Goal: Information Seeking & Learning: Learn about a topic

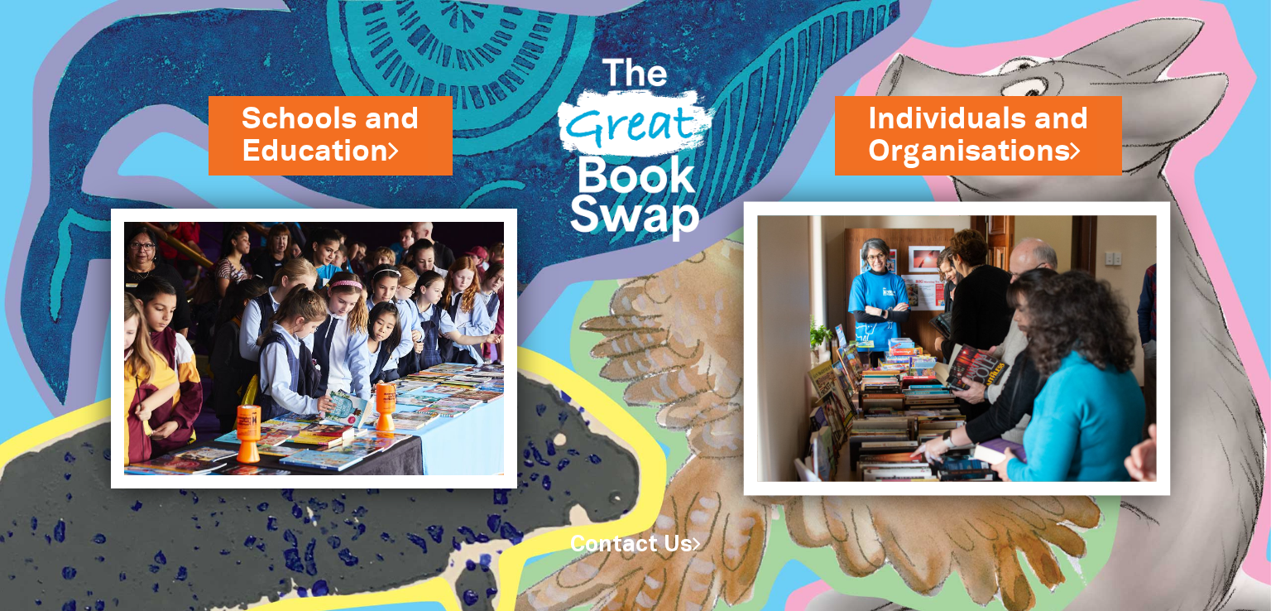
click at [960, 339] on img at bounding box center [957, 348] width 427 height 294
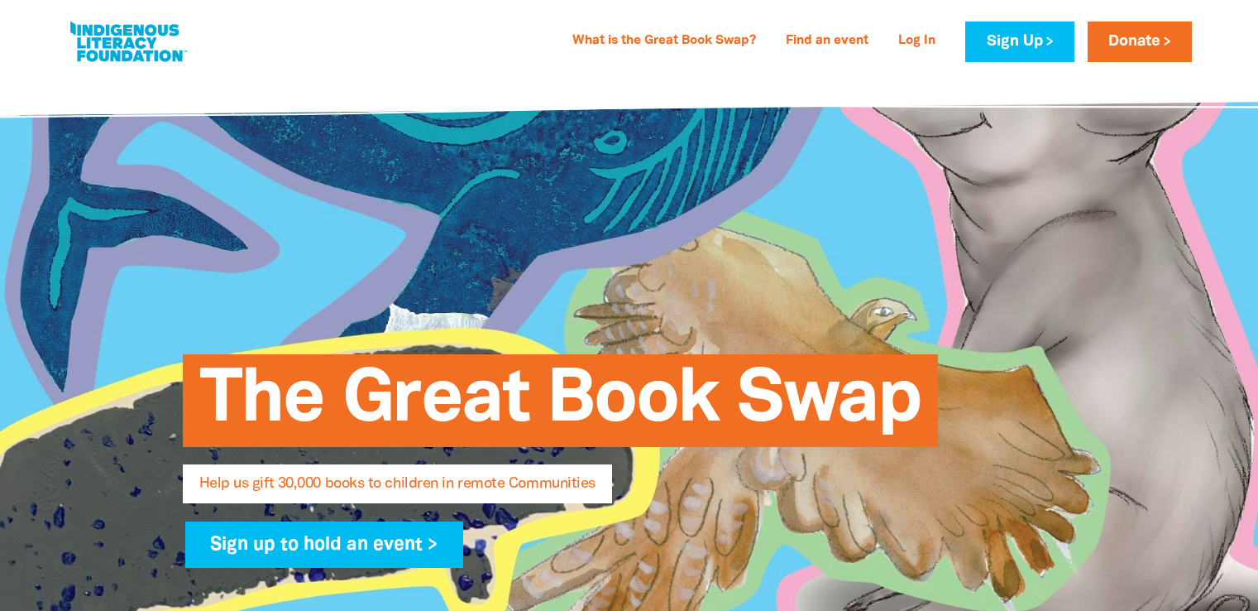
select select "AU"
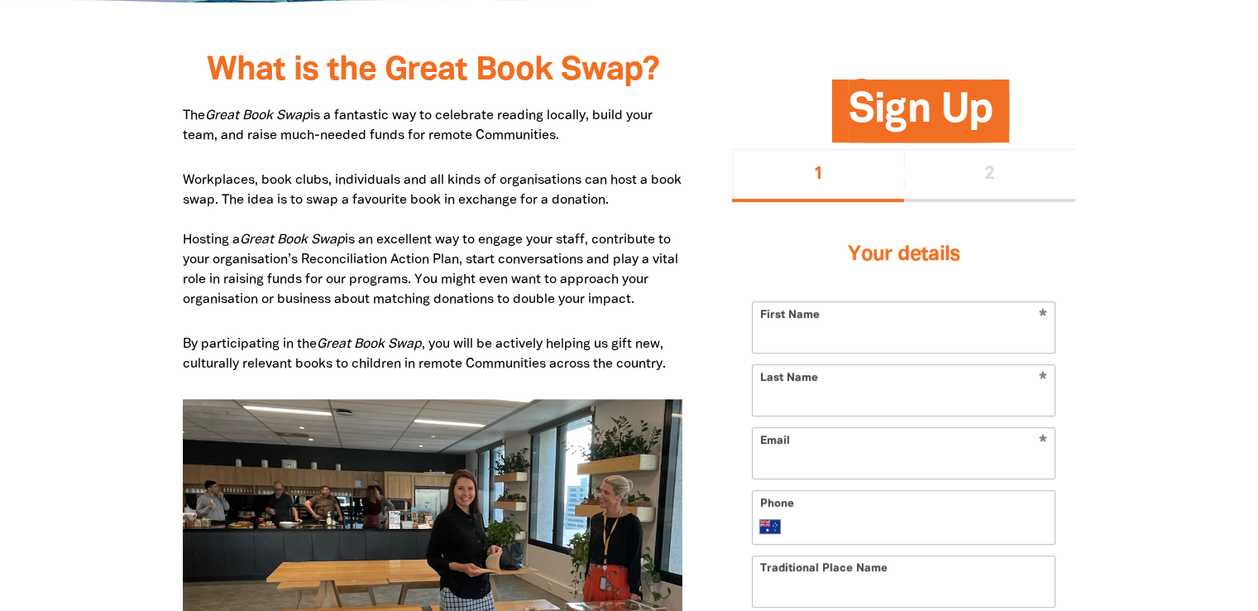
scroll to position [745, 0]
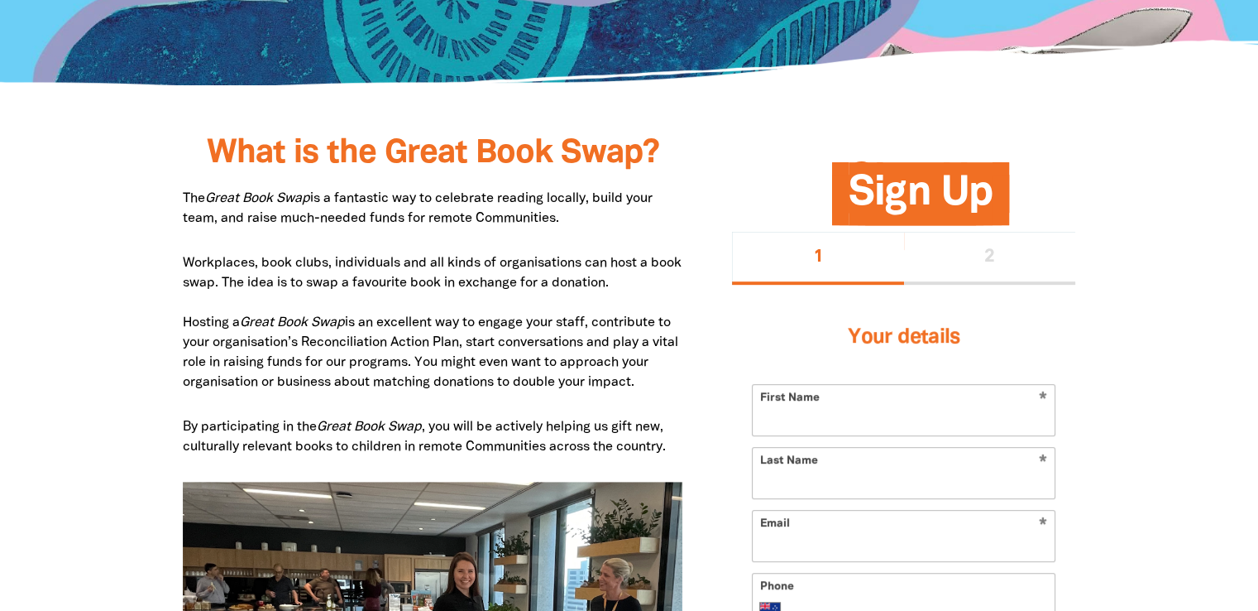
click at [348, 285] on p "Workplaces, book clubs, individuals and all kinds of organisations can host a b…" at bounding box center [433, 322] width 501 height 139
drag, startPoint x: 341, startPoint y: 279, endPoint x: 644, endPoint y: 279, distance: 302.8
click at [644, 279] on p "Workplaces, book clubs, individuals and all kinds of organisations can host a b…" at bounding box center [433, 322] width 501 height 139
copy p "swap a favourite book in exchange for a donation"
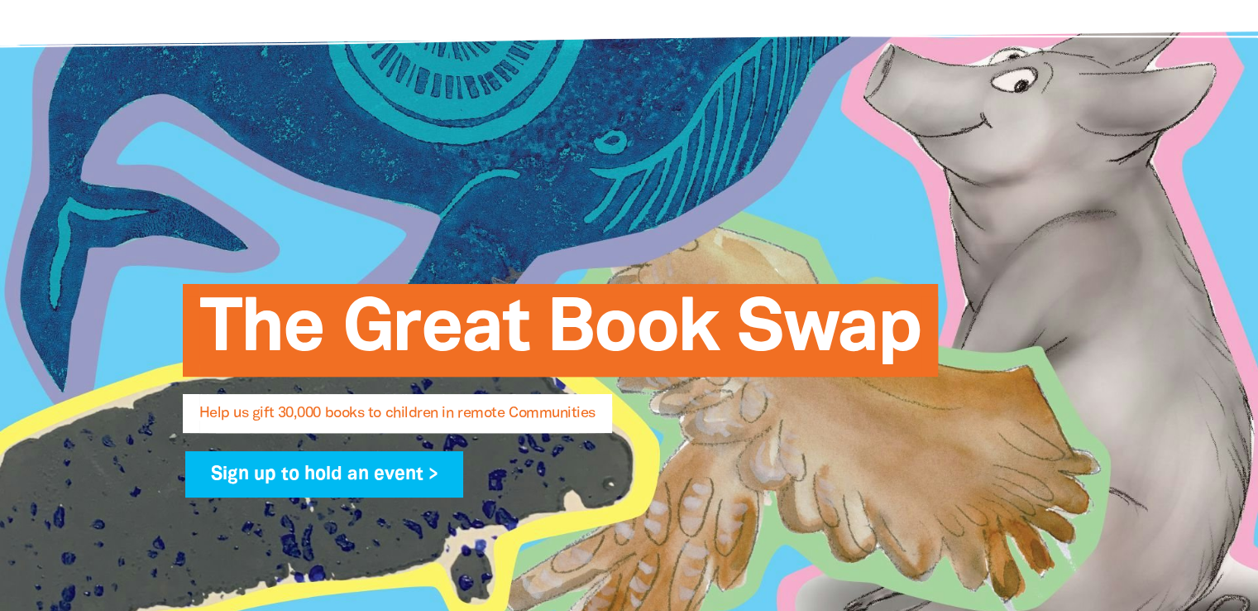
scroll to position [0, 0]
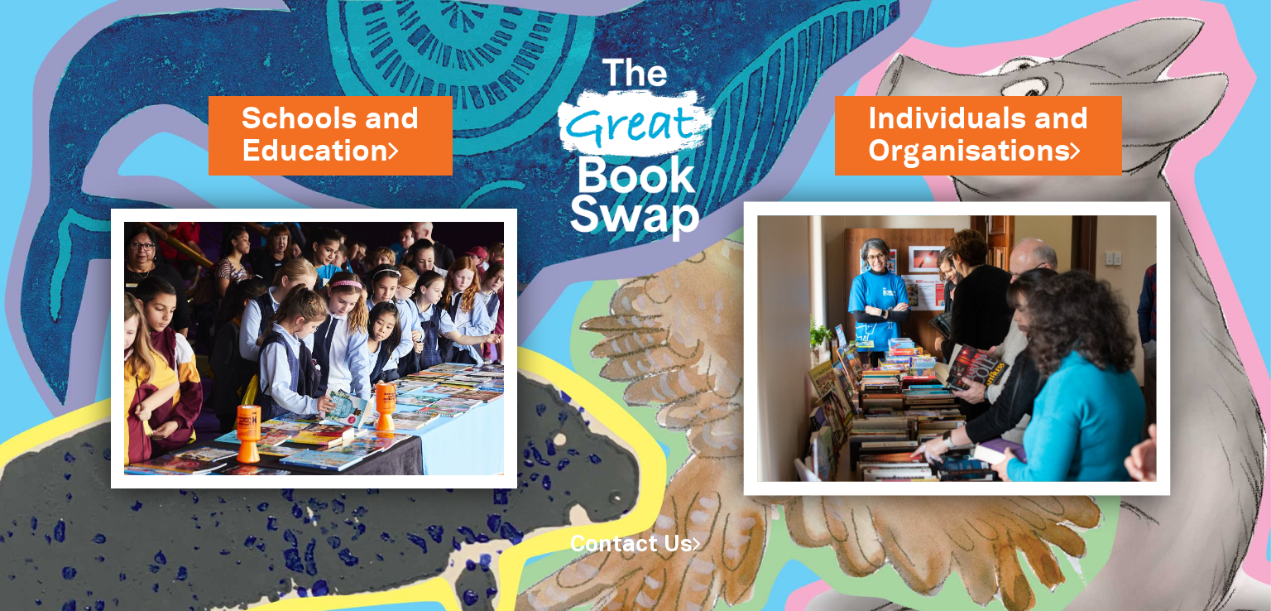
click at [944, 329] on img at bounding box center [957, 348] width 427 height 294
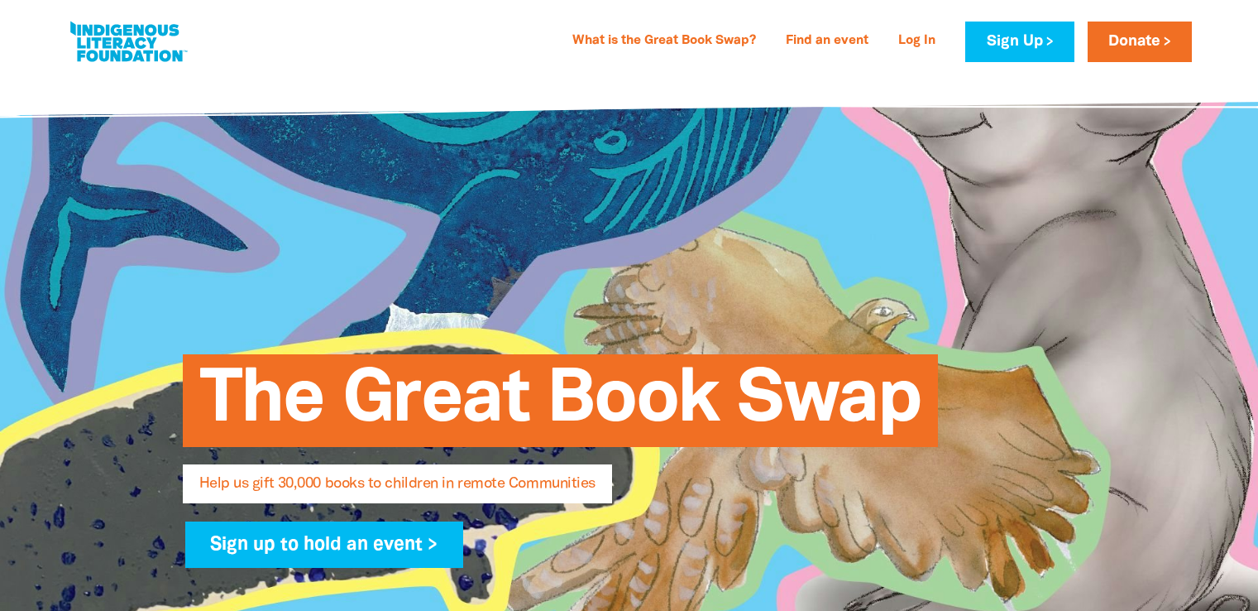
select select "AU"
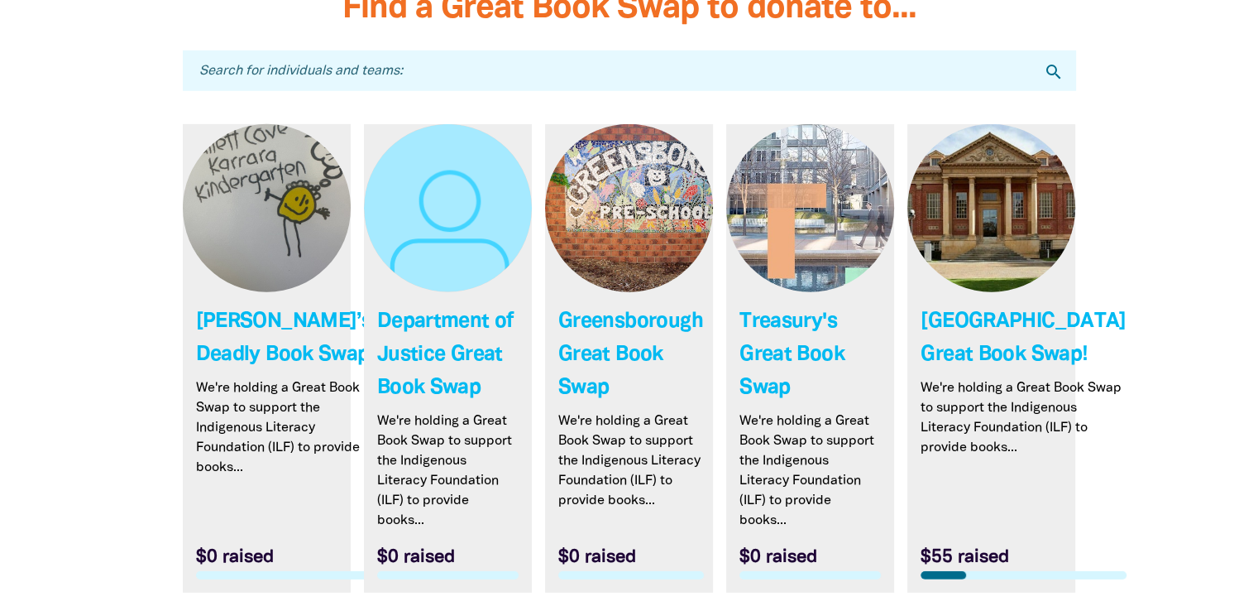
scroll to position [4882, 0]
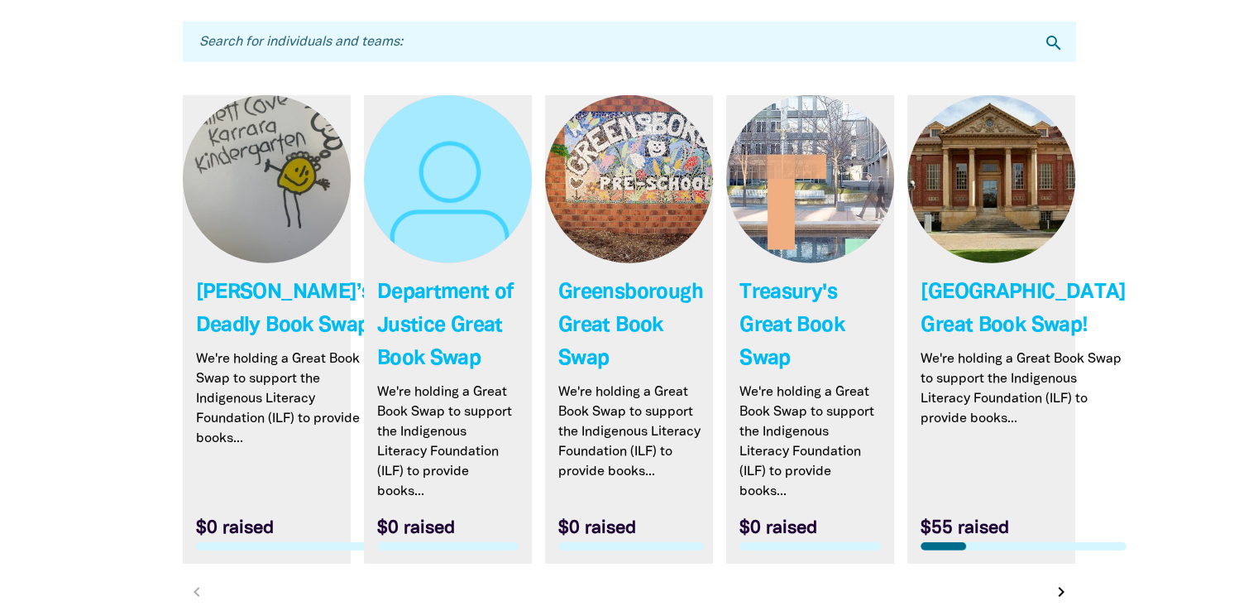
click at [799, 218] on link "Link to Treasury's Great Book Swap" at bounding box center [810, 329] width 168 height 468
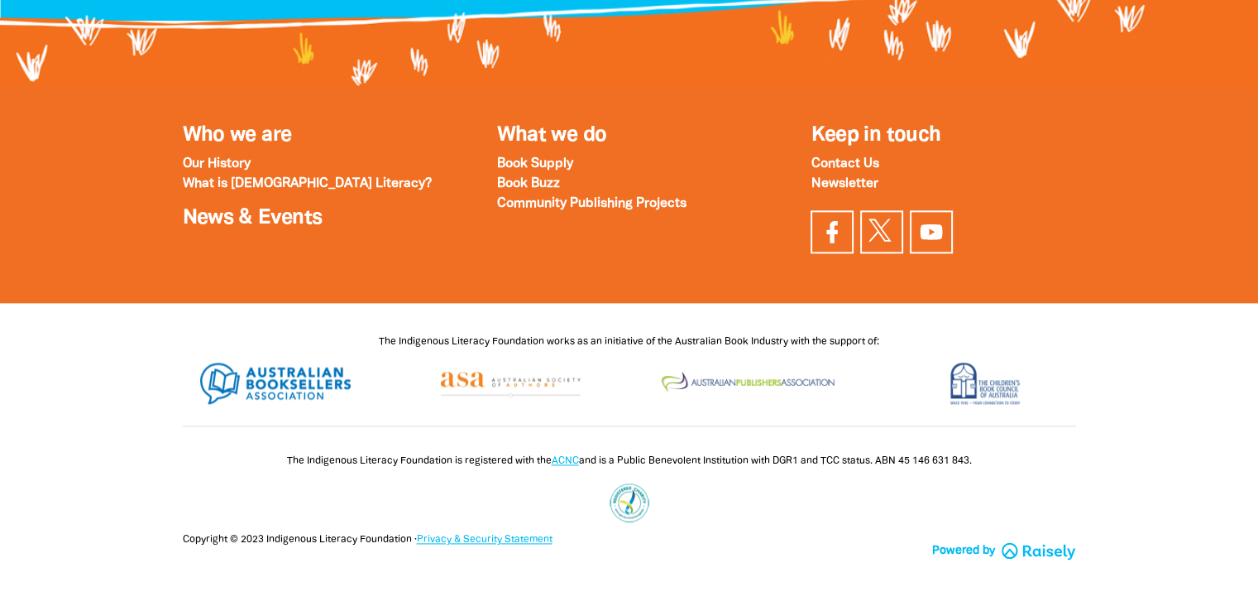
select select "AU"
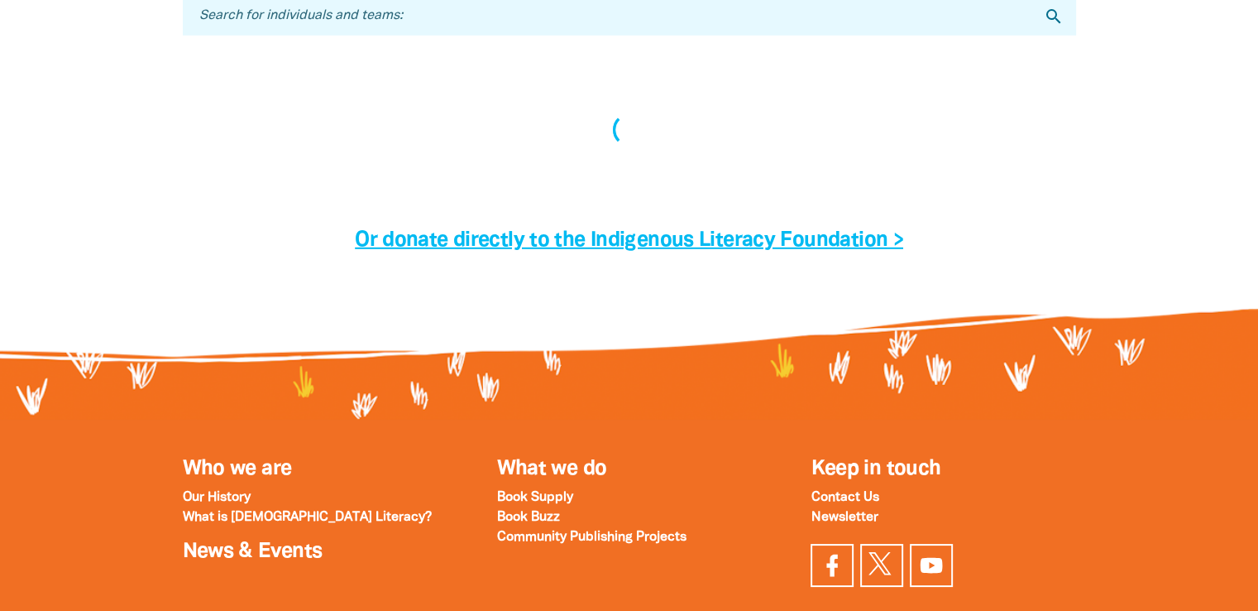
scroll to position [4908, 0]
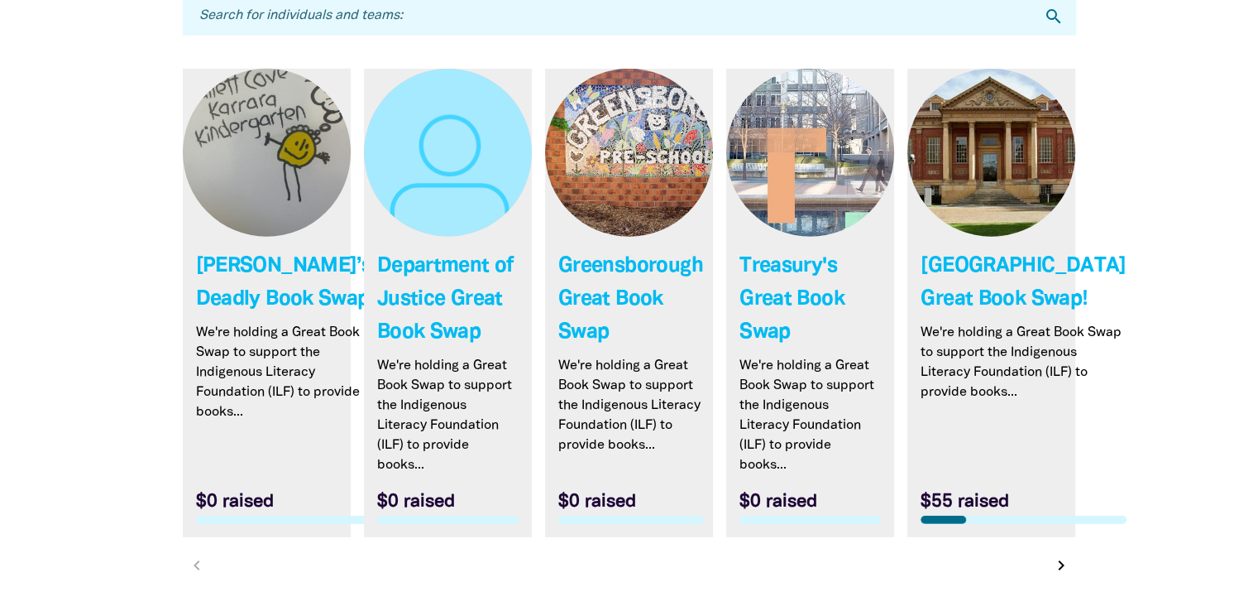
click at [443, 309] on link "Link to Department of Justice Great Book Swap" at bounding box center [448, 303] width 168 height 468
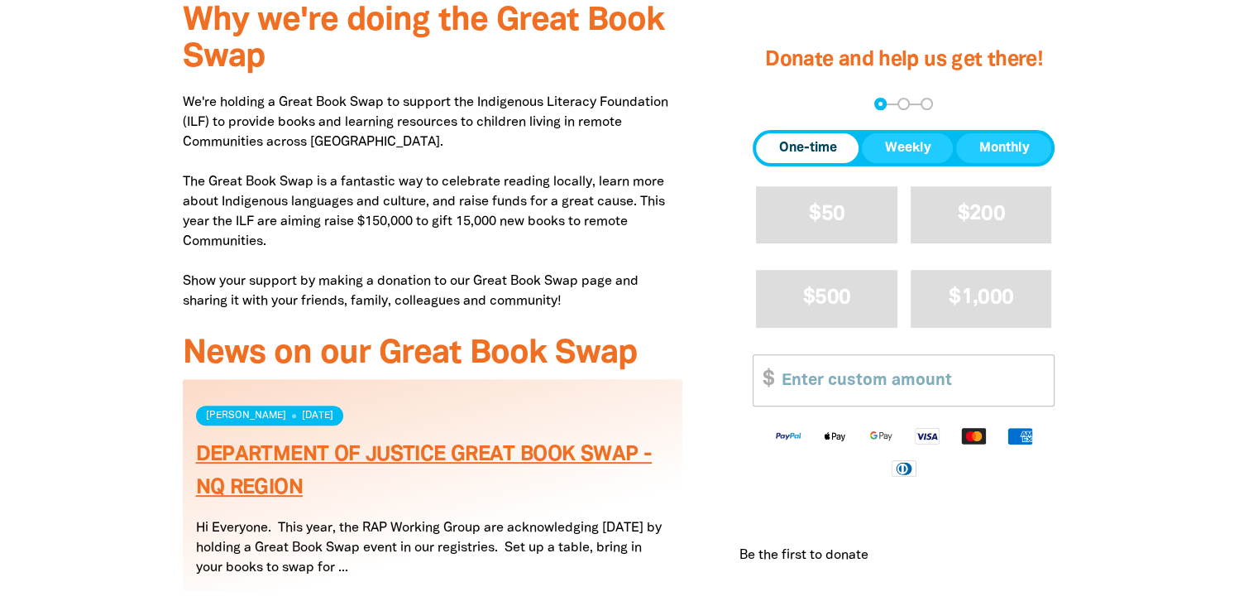
scroll to position [579, 0]
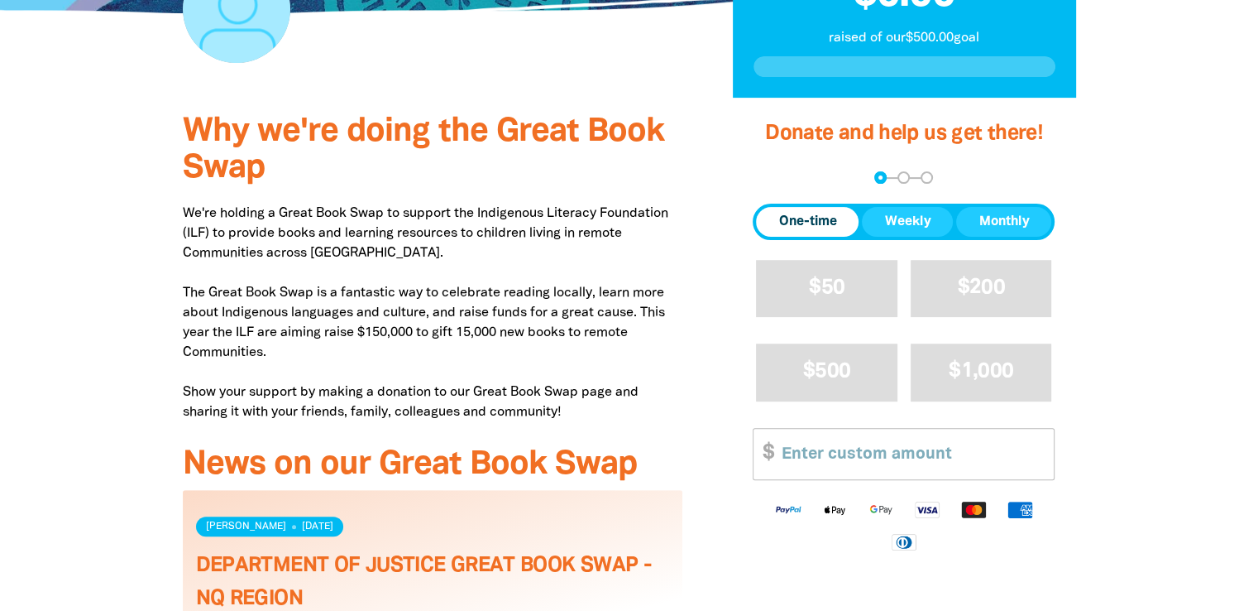
select select "AU"
